Goal: Task Accomplishment & Management: Manage account settings

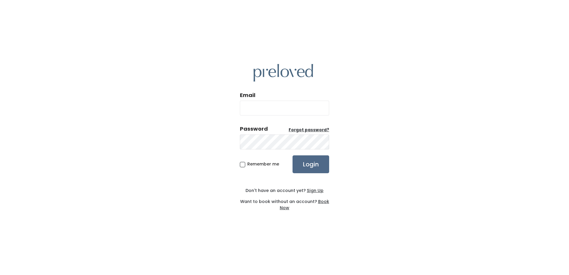
click at [271, 109] on input "Email" at bounding box center [284, 108] width 89 height 15
type input "teambarnes8@gmail.com"
drag, startPoint x: 242, startPoint y: 165, endPoint x: 247, endPoint y: 165, distance: 5.4
click at [247, 165] on span "Remember me" at bounding box center [263, 164] width 32 height 6
click at [247, 165] on input "Remember me" at bounding box center [249, 163] width 4 height 4
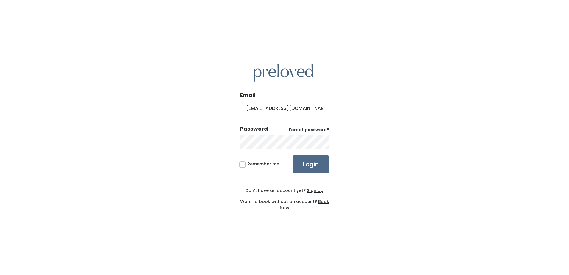
checkbox input "true"
click at [316, 172] on input "Login" at bounding box center [310, 164] width 37 height 18
